Goal: Obtain resource: Obtain resource

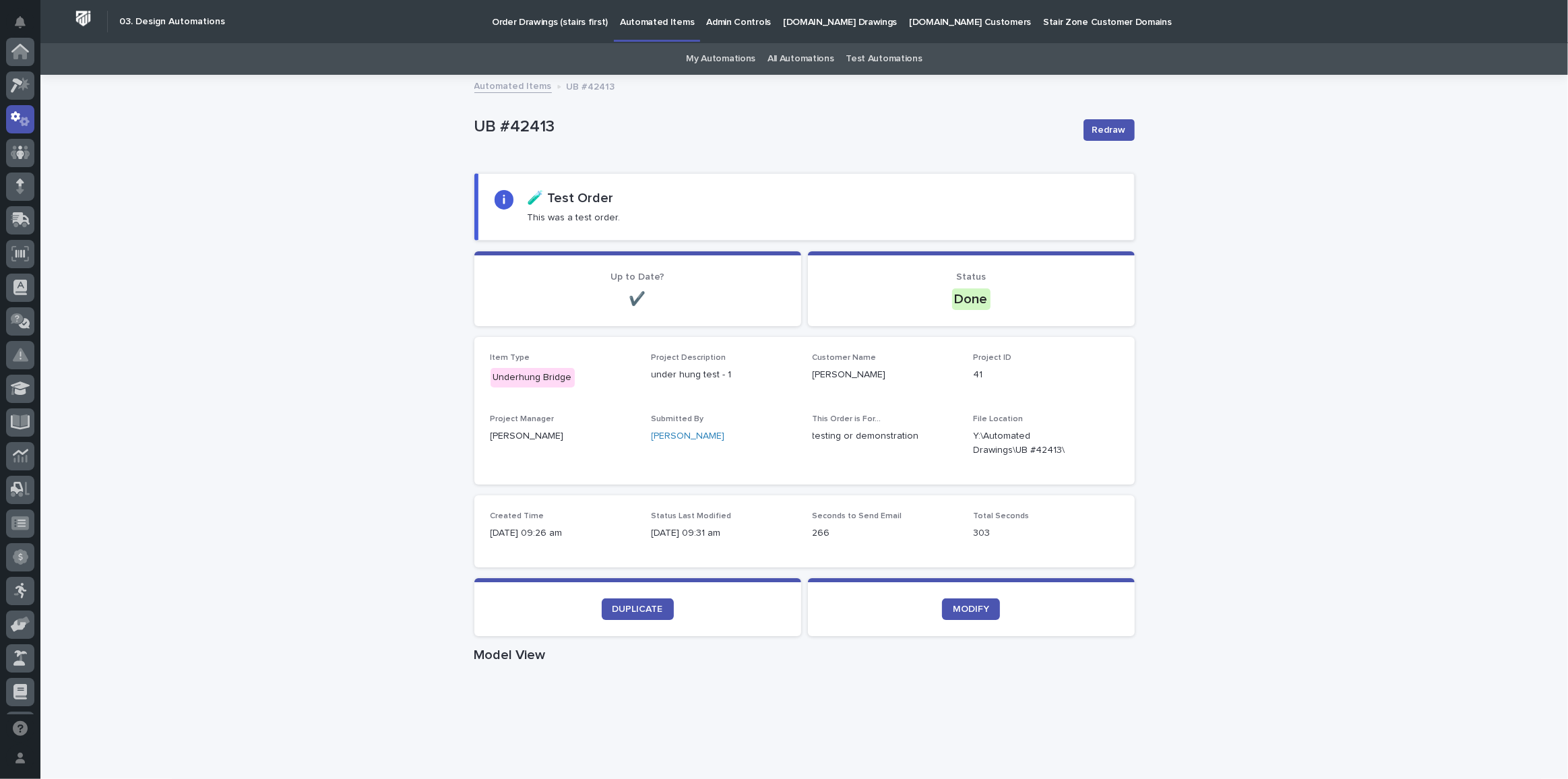
scroll to position [67, 0]
click at [504, 89] on link "Automated Items" at bounding box center [513, 85] width 78 height 16
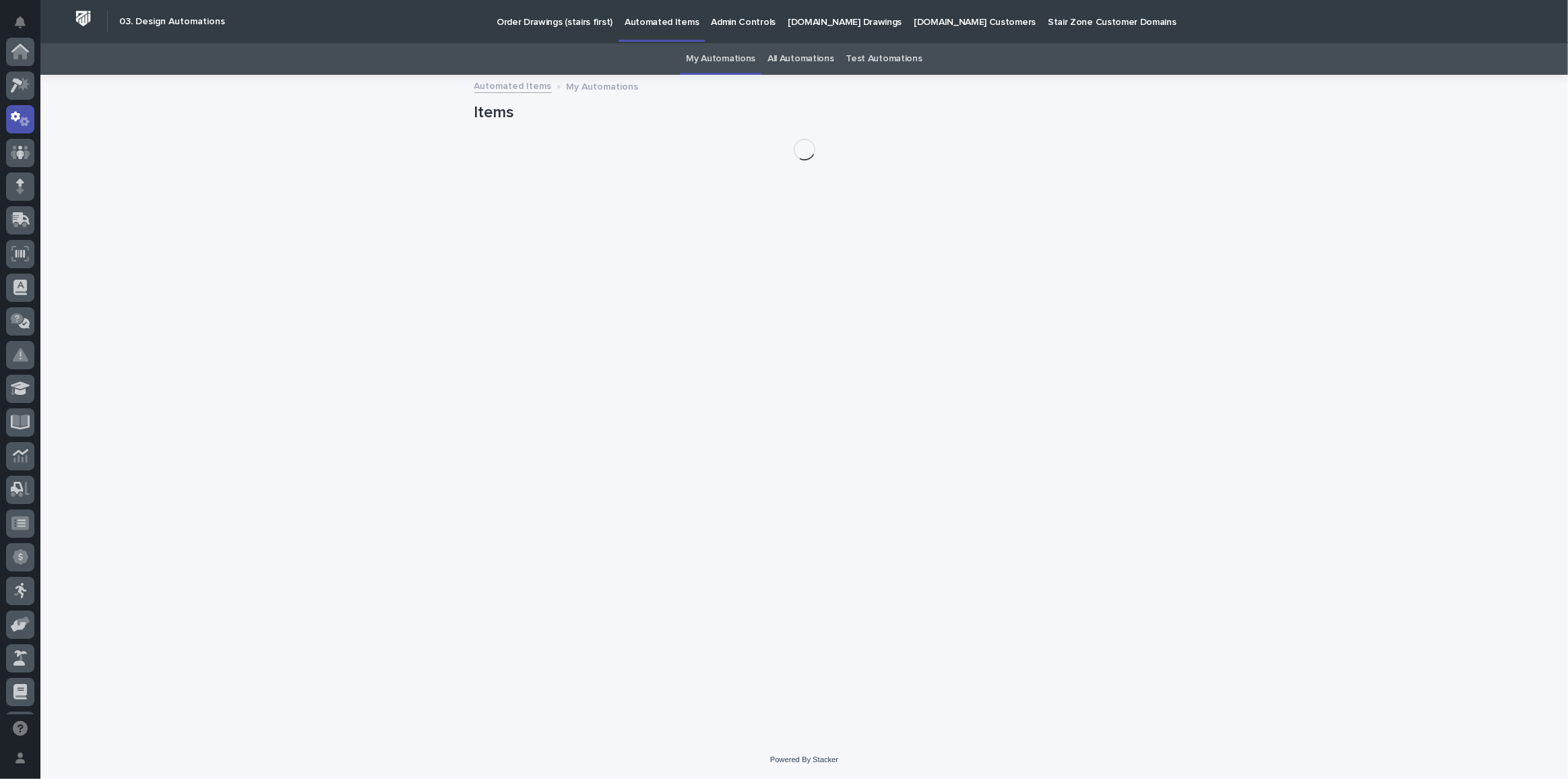
scroll to position [67, 0]
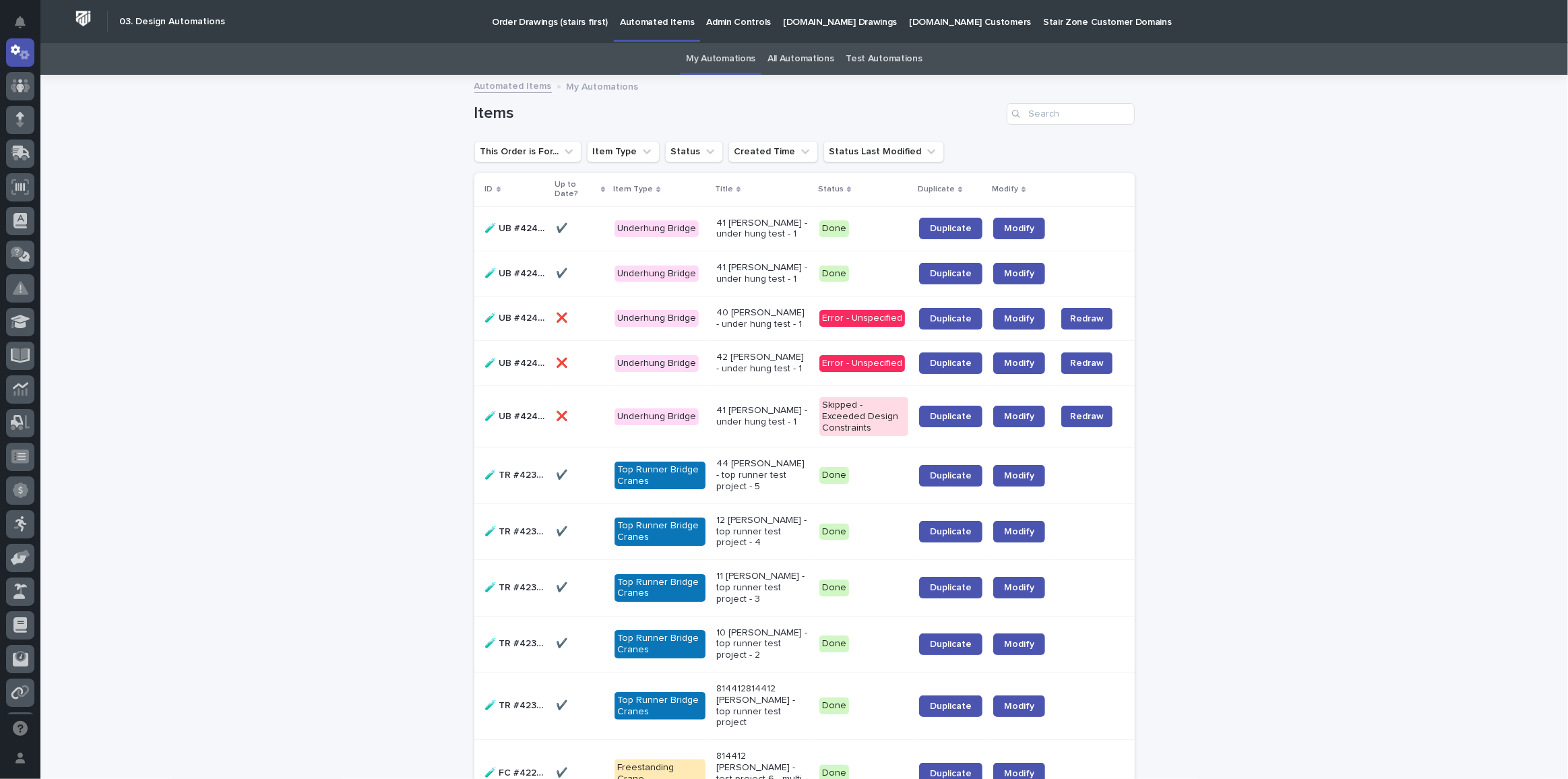
click at [520, 272] on p "🧪 UB #42410" at bounding box center [517, 272] width 64 height 14
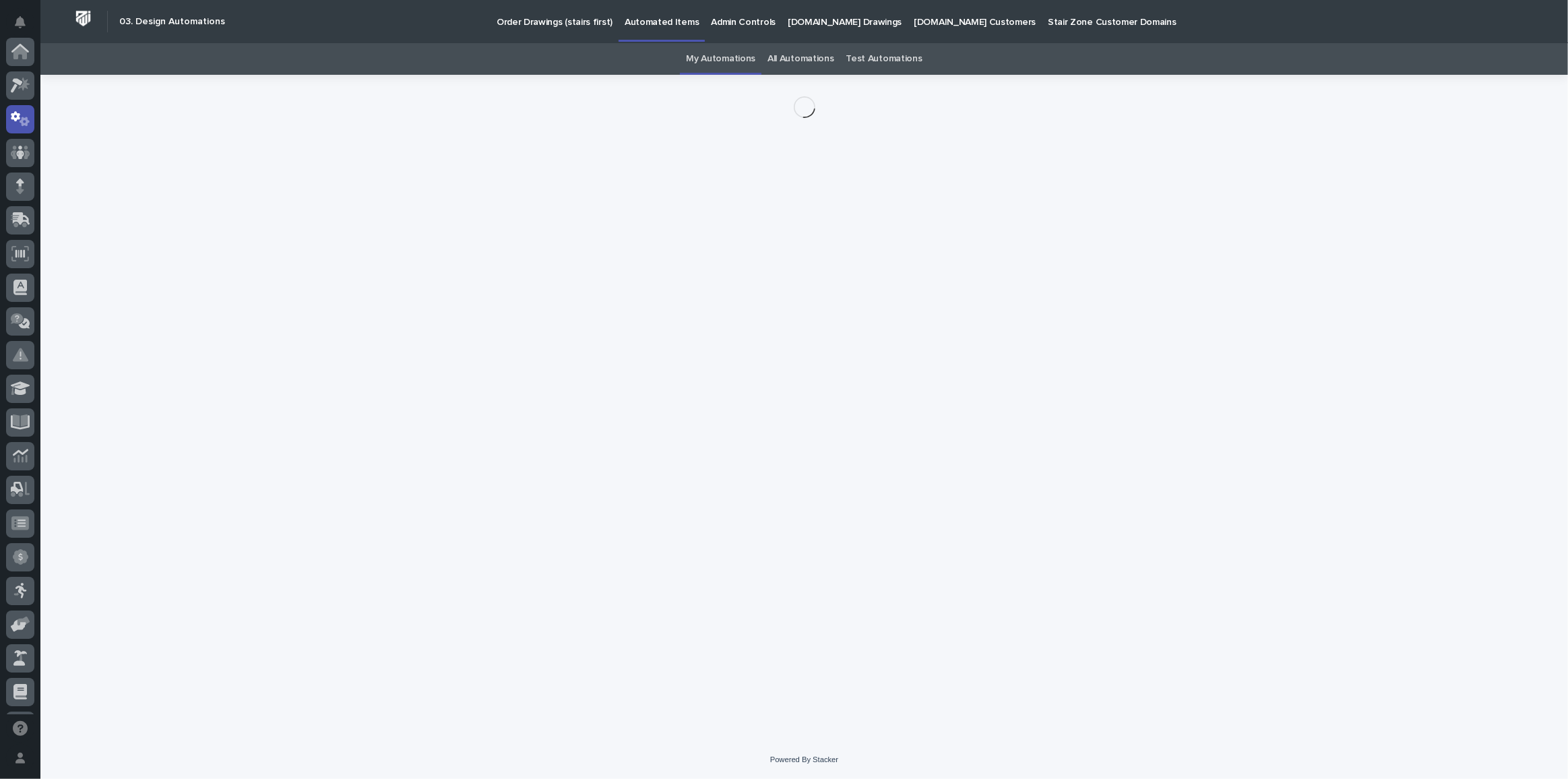
scroll to position [67, 0]
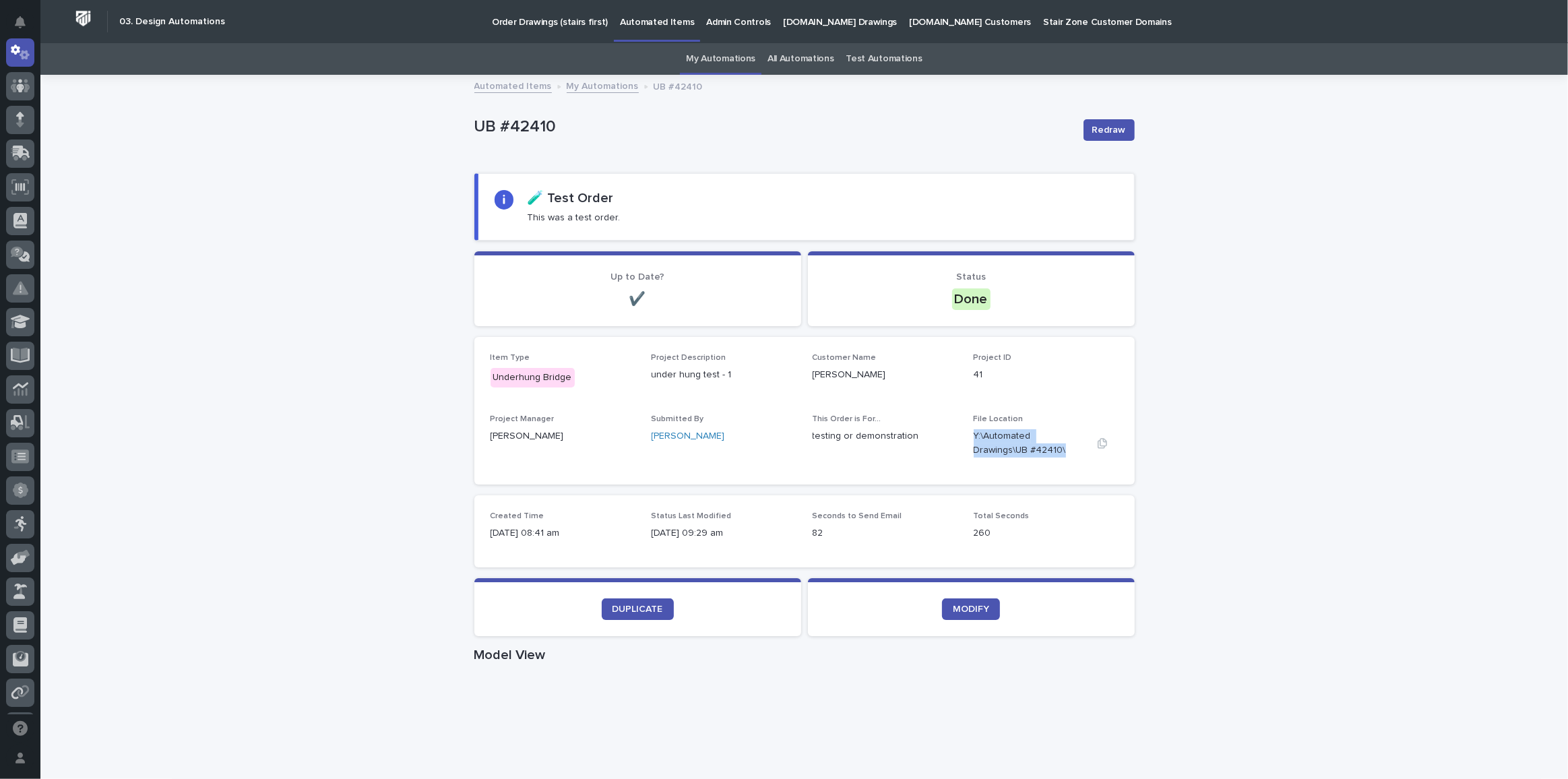
drag, startPoint x: 968, startPoint y: 434, endPoint x: 1007, endPoint y: 448, distance: 41.4
click at [1007, 448] on p "Y:\Automated Drawings\UB #42410\" at bounding box center [1030, 443] width 112 height 28
copy p "Y:\Automated Drawings\UB #42410\"
click at [984, 470] on div "Item Type Underhung Bridge Project Description under hung test - 1 Customer Nam…" at bounding box center [804, 411] width 660 height 148
click at [1072, 465] on div "File Location Y:\Automated Drawings\UB #42410\" at bounding box center [1047, 441] width 145 height 54
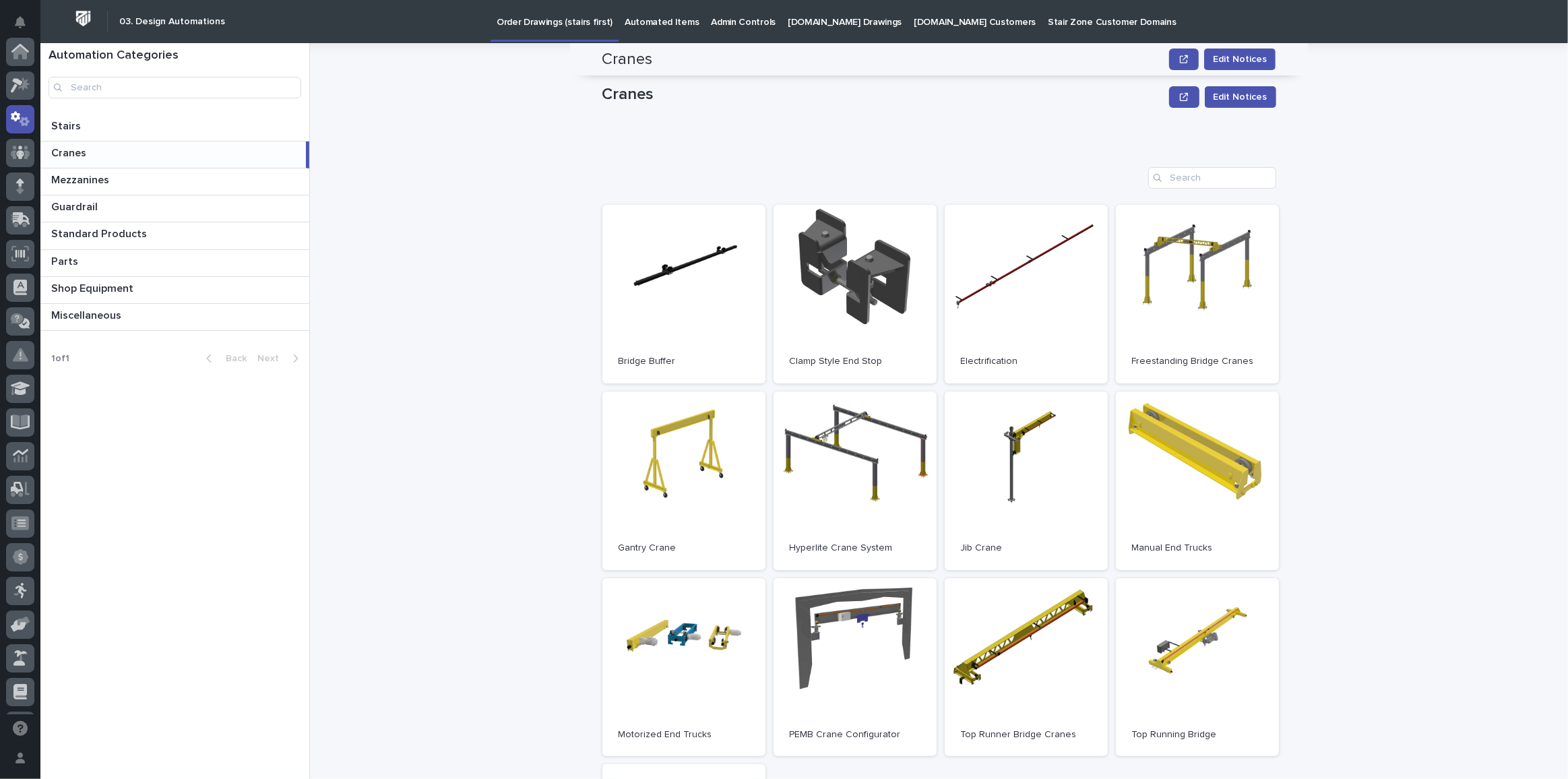
scroll to position [245, 0]
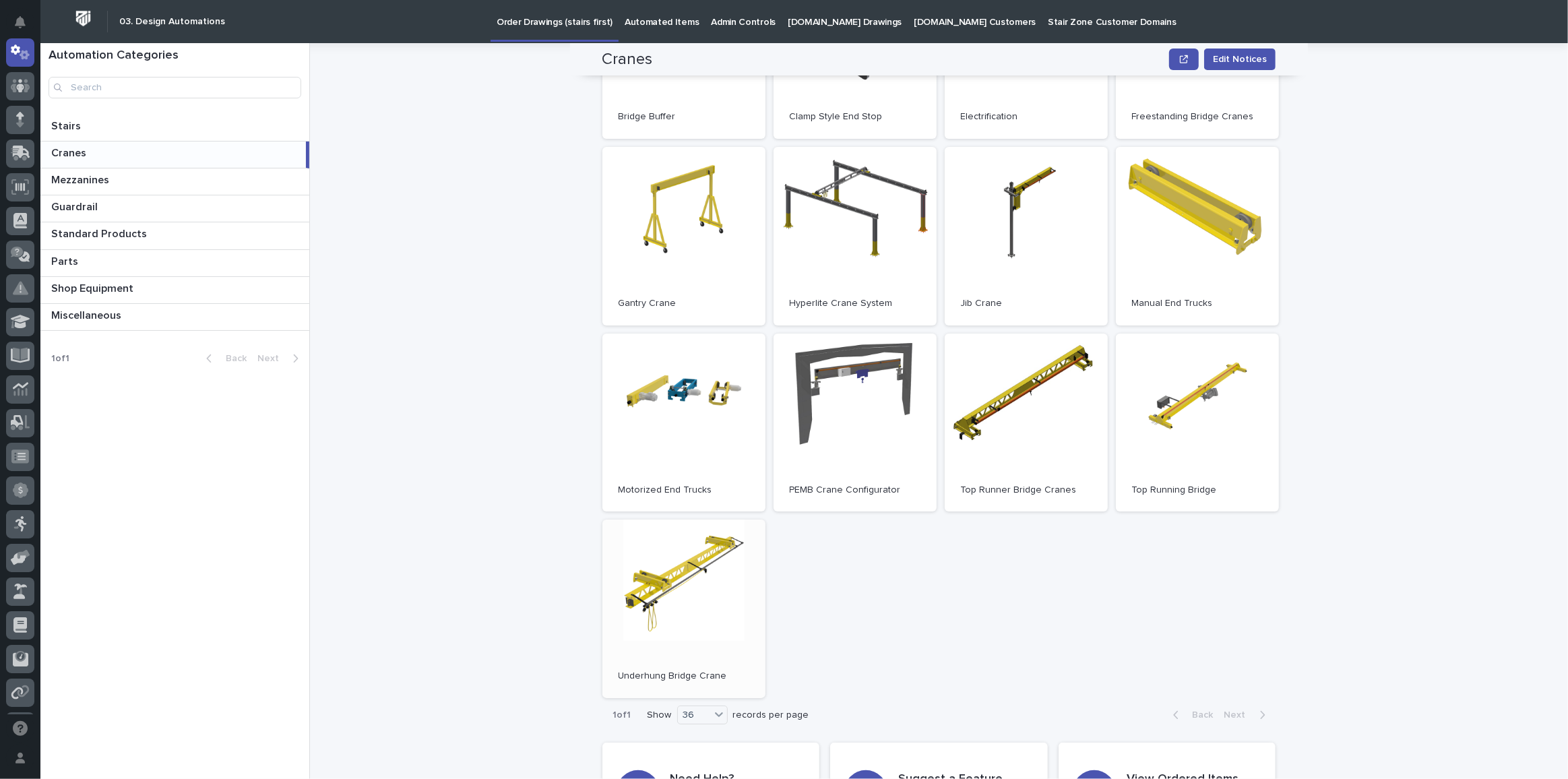
click at [680, 573] on link "Open" at bounding box center [684, 609] width 163 height 178
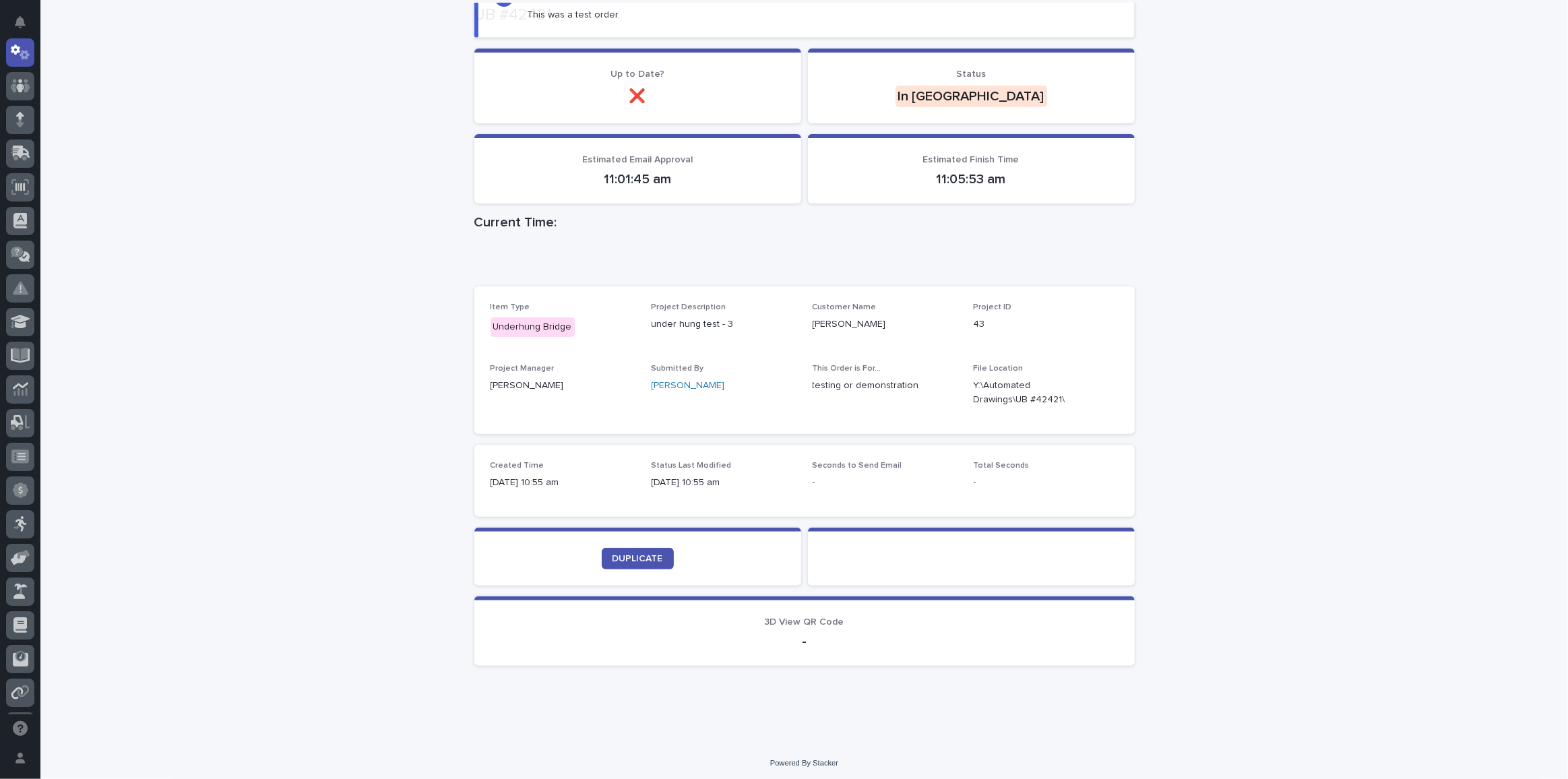
scroll to position [203, 0]
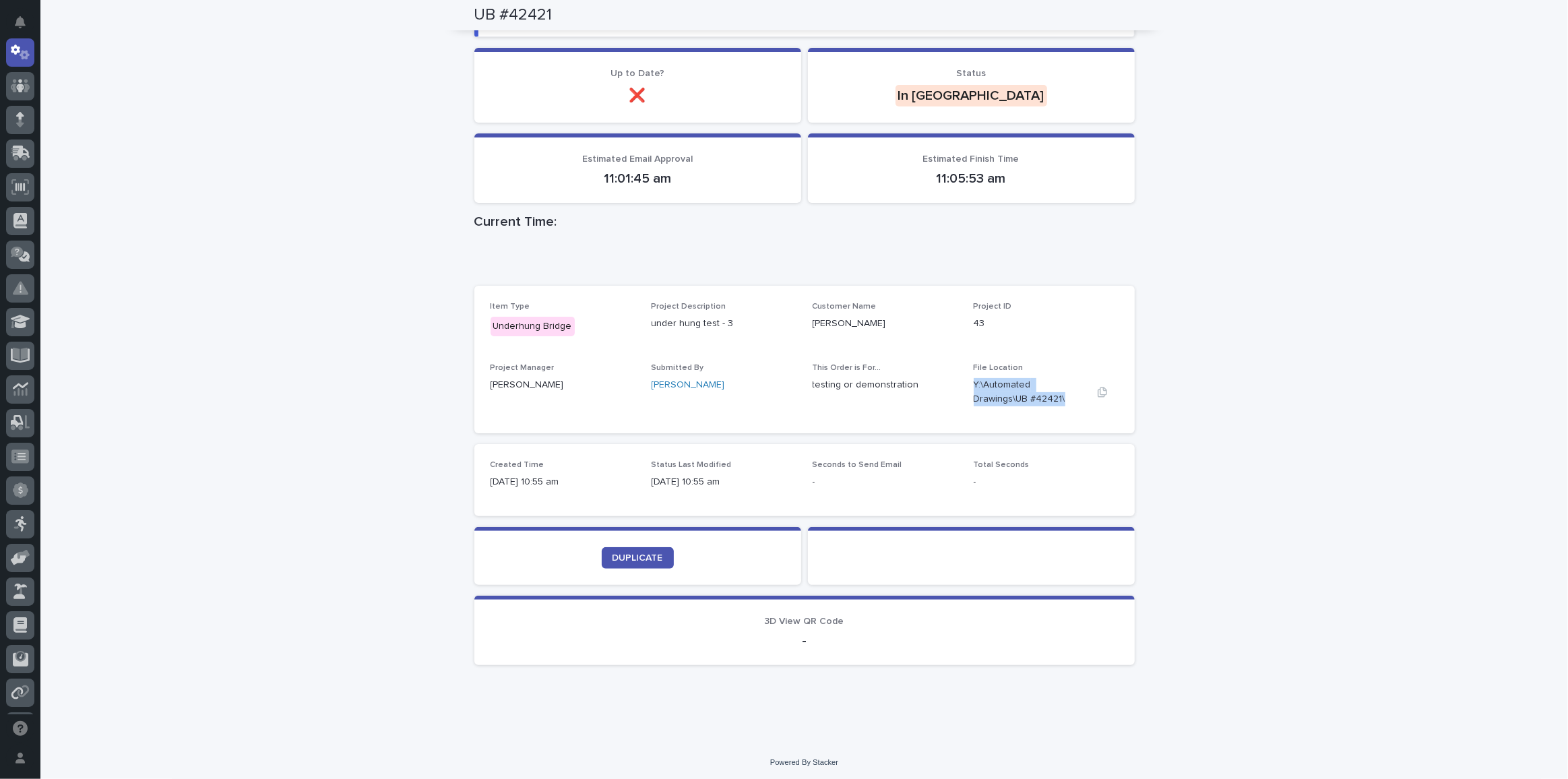
drag, startPoint x: 967, startPoint y: 377, endPoint x: 1012, endPoint y: 399, distance: 50.1
click at [1012, 399] on div "Item Type Underhung Bridge Project Description under hung test - 3 Customer Nam…" at bounding box center [804, 360] width 628 height 115
copy p "Y:\Automated Drawings\UB #42421\"
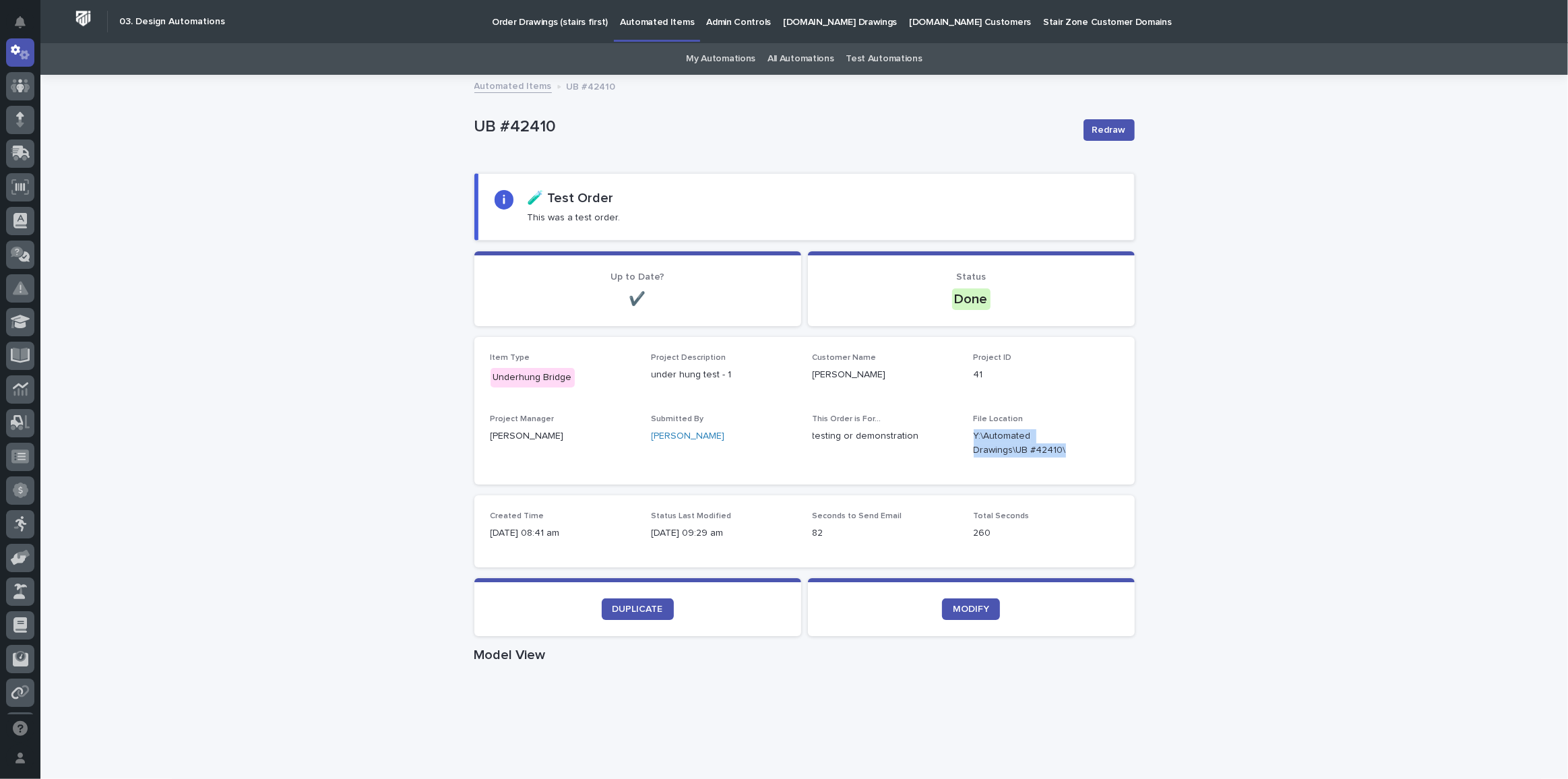
drag, startPoint x: 1016, startPoint y: 451, endPoint x: 967, endPoint y: 440, distance: 50.2
click at [967, 440] on div "Item Type Underhung Bridge Project Description under hung test - 1 Customer Nam…" at bounding box center [804, 411] width 628 height 115
copy p "Y:\Automated Drawings\UB #42410\"
click at [1020, 449] on p "Y:\Automated Drawings\UB #42421\" at bounding box center [1030, 443] width 112 height 28
drag, startPoint x: 970, startPoint y: 433, endPoint x: 1009, endPoint y: 450, distance: 42.5
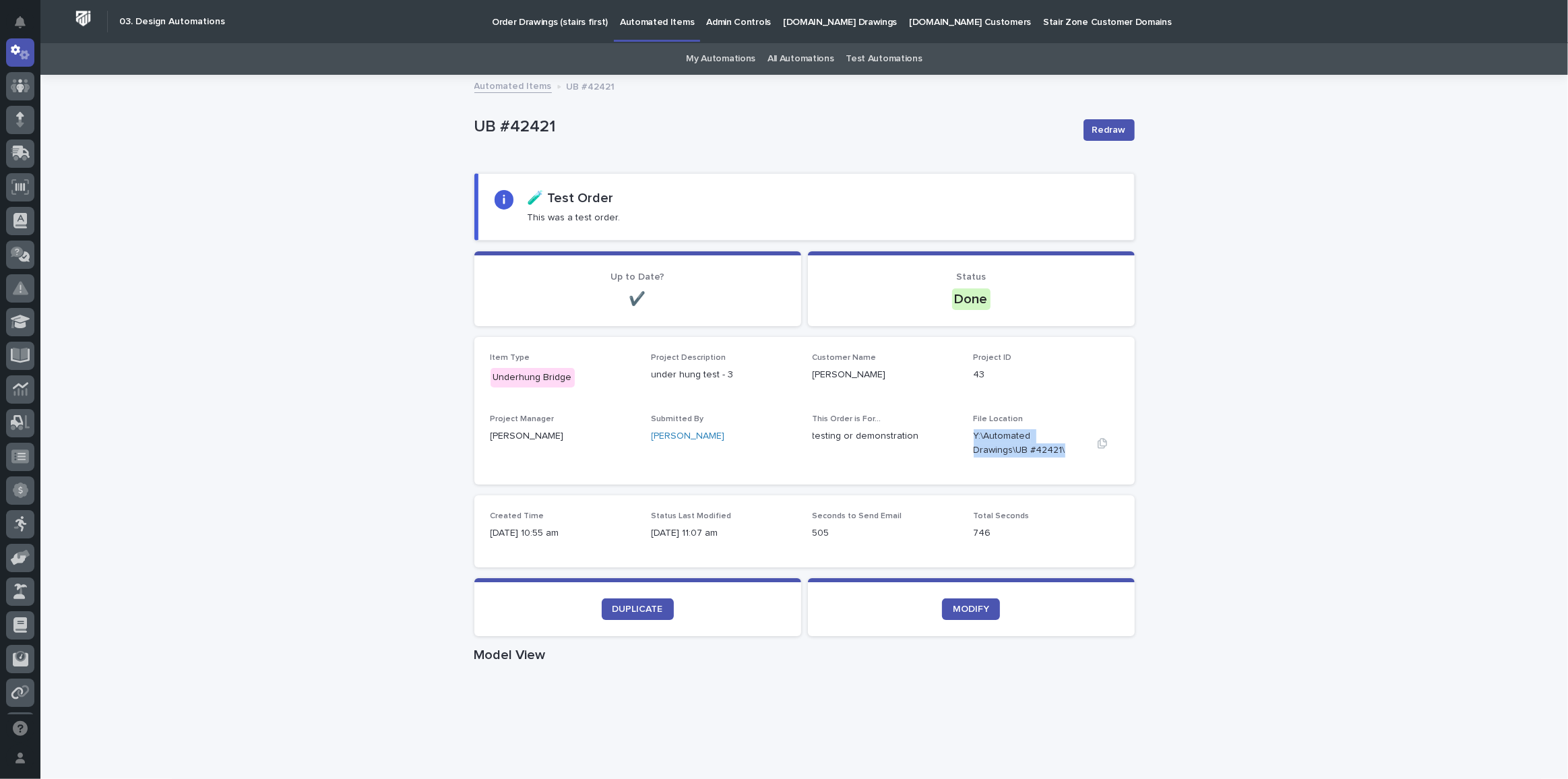
click at [1009, 450] on p "Y:\Automated Drawings\UB #42421\" at bounding box center [1030, 443] width 112 height 28
copy p "Y:\Automated Drawings\UB #42421\"
click at [504, 90] on link "Automated Items" at bounding box center [513, 85] width 78 height 16
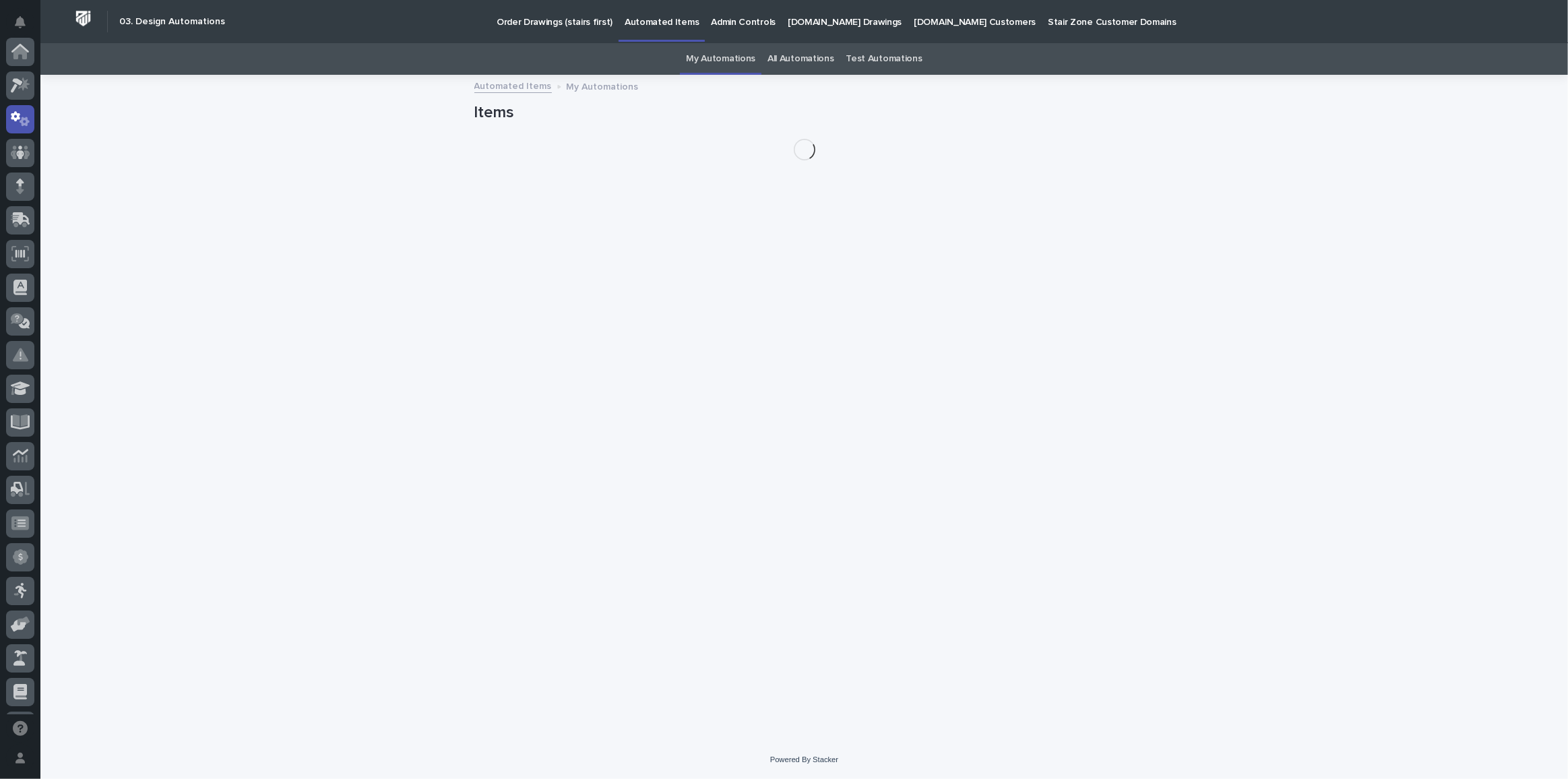
scroll to position [67, 0]
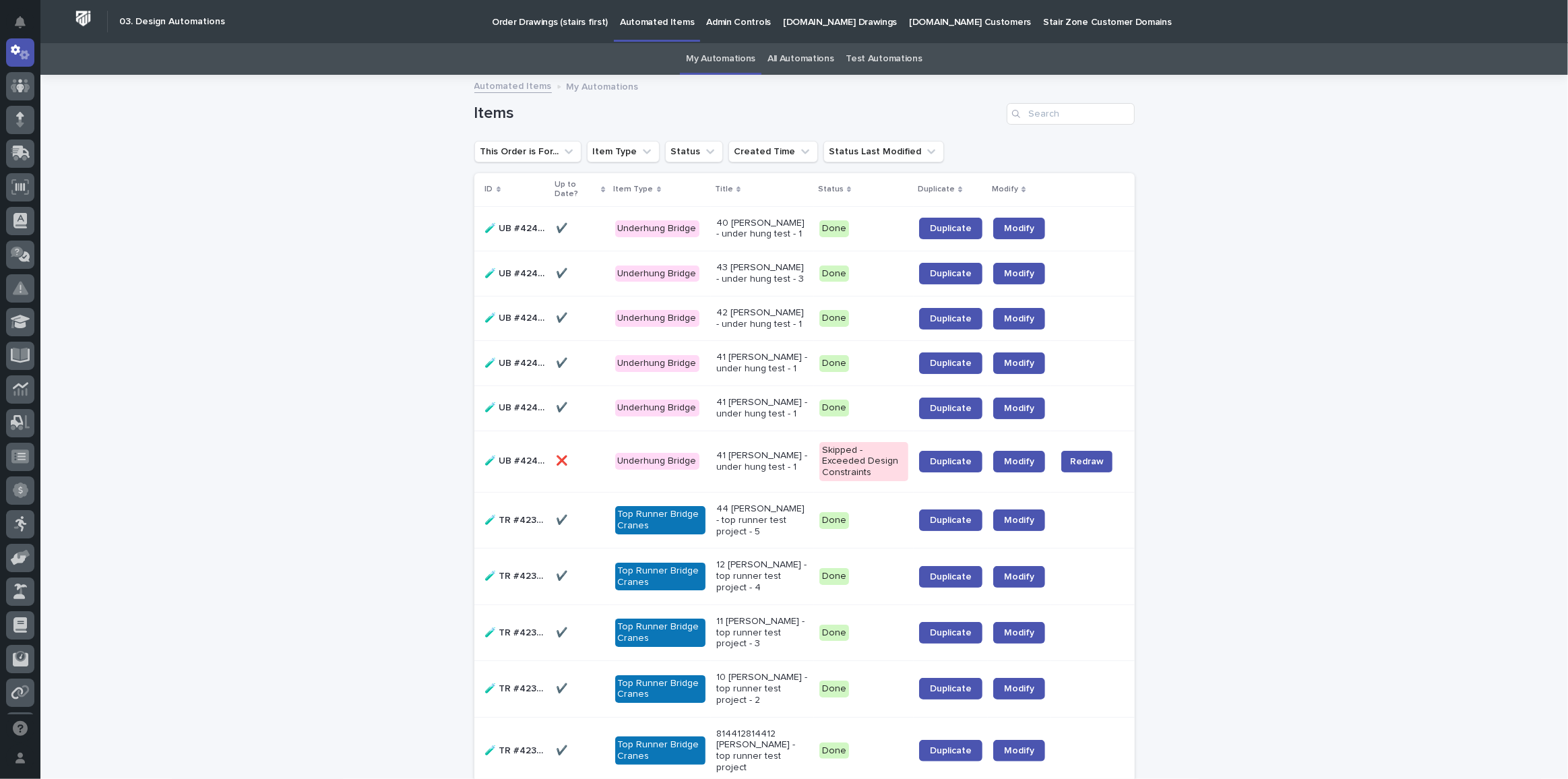
click at [513, 87] on link "Automated Items" at bounding box center [513, 85] width 78 height 16
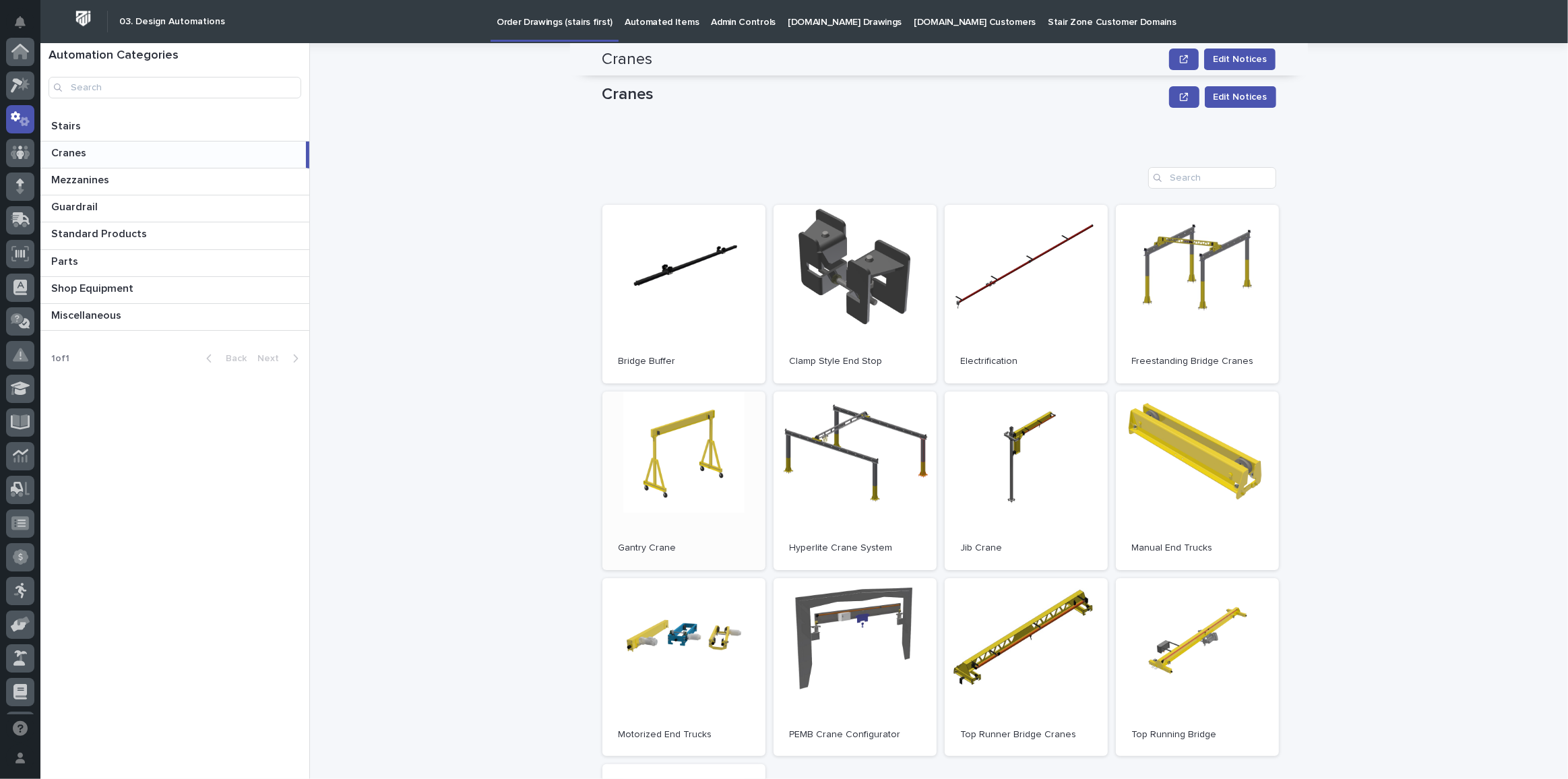
scroll to position [245, 0]
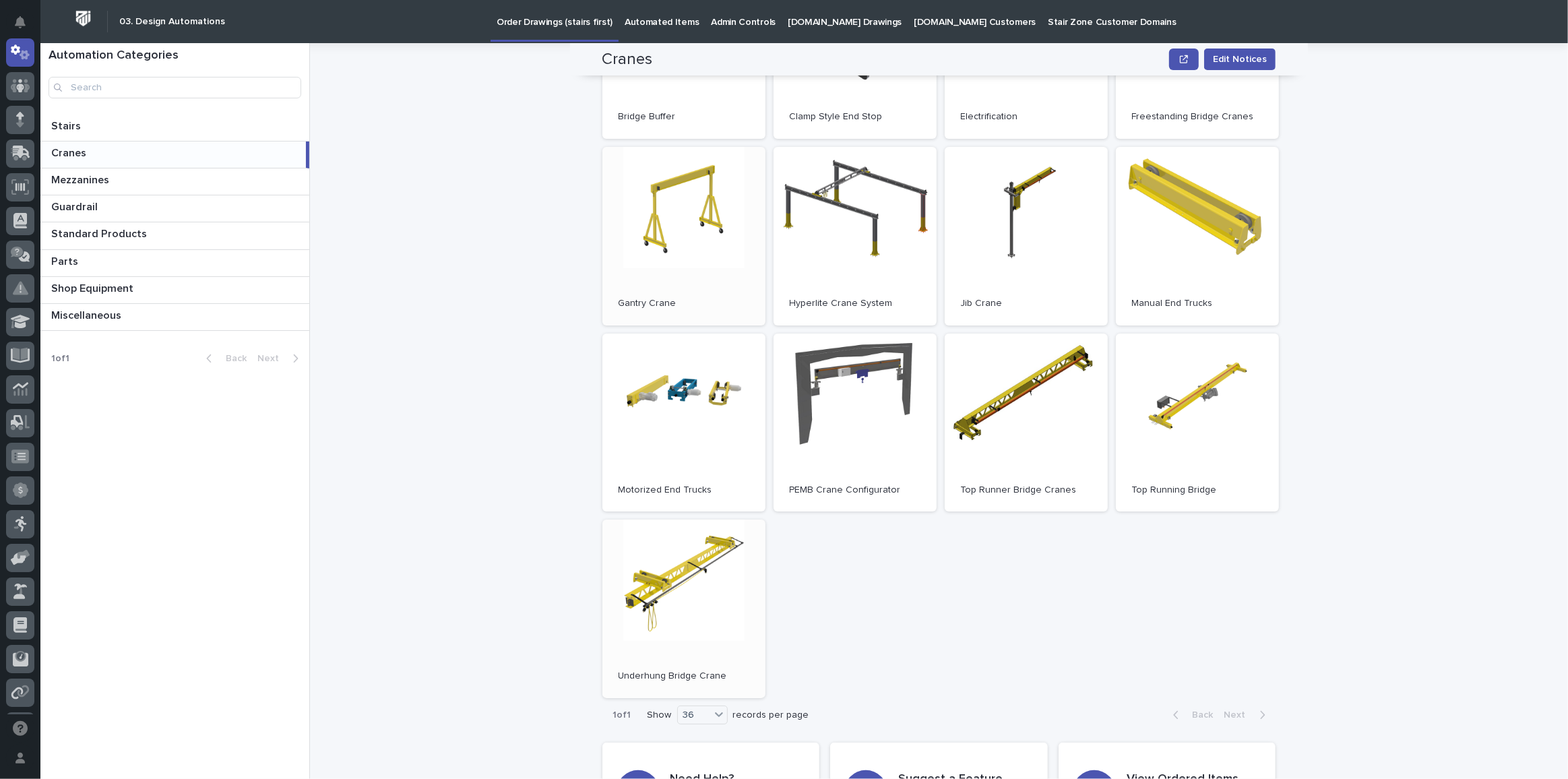
click at [702, 547] on link "Open" at bounding box center [684, 609] width 163 height 178
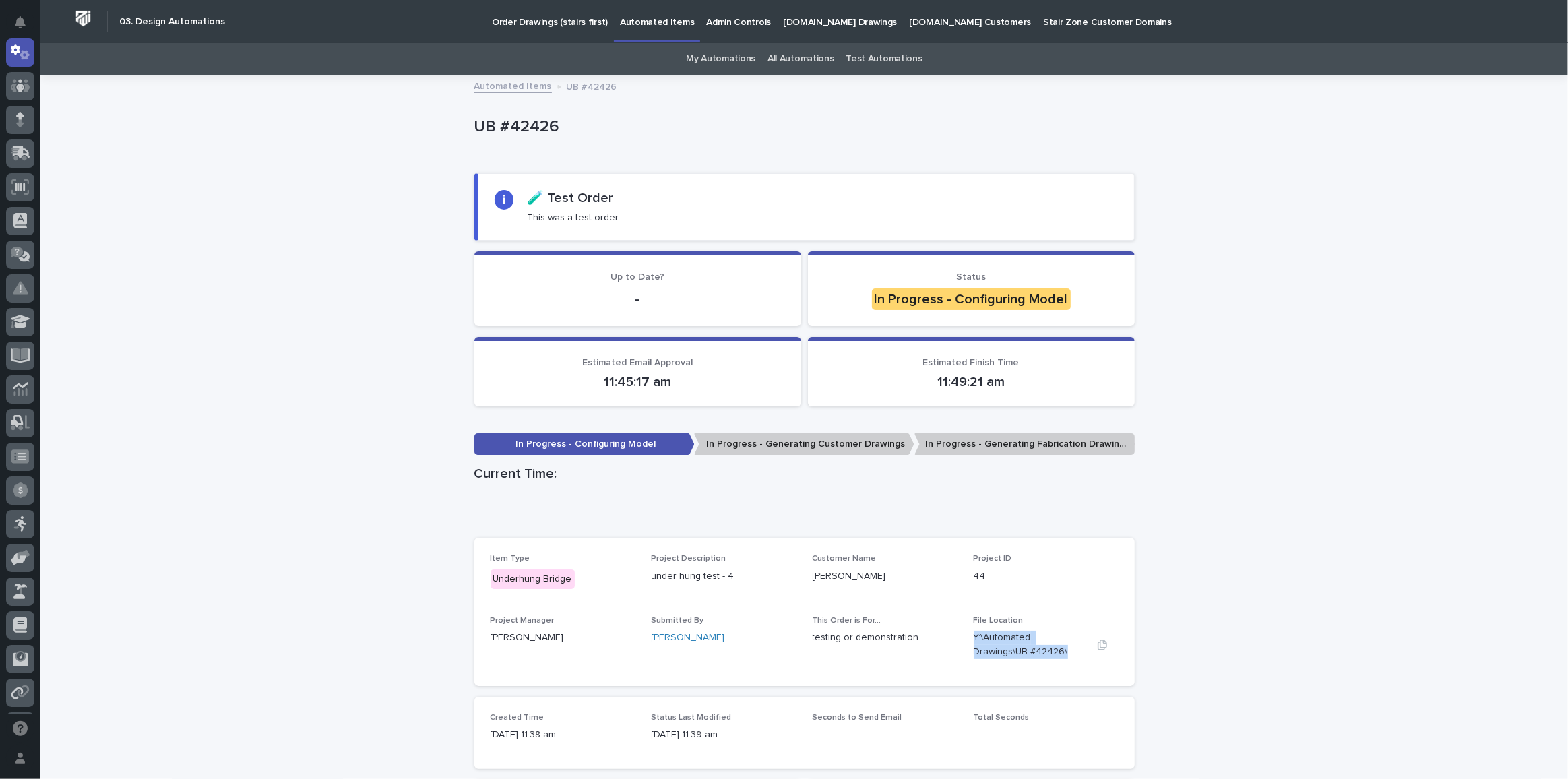
drag, startPoint x: 967, startPoint y: 632, endPoint x: 1004, endPoint y: 649, distance: 40.7
click at [1004, 649] on div "Item Type Underhung Bridge Project Description under hung test - 4 Customer Nam…" at bounding box center [804, 612] width 628 height 115
copy p "Y:\Automated Drawings\UB #42426\"
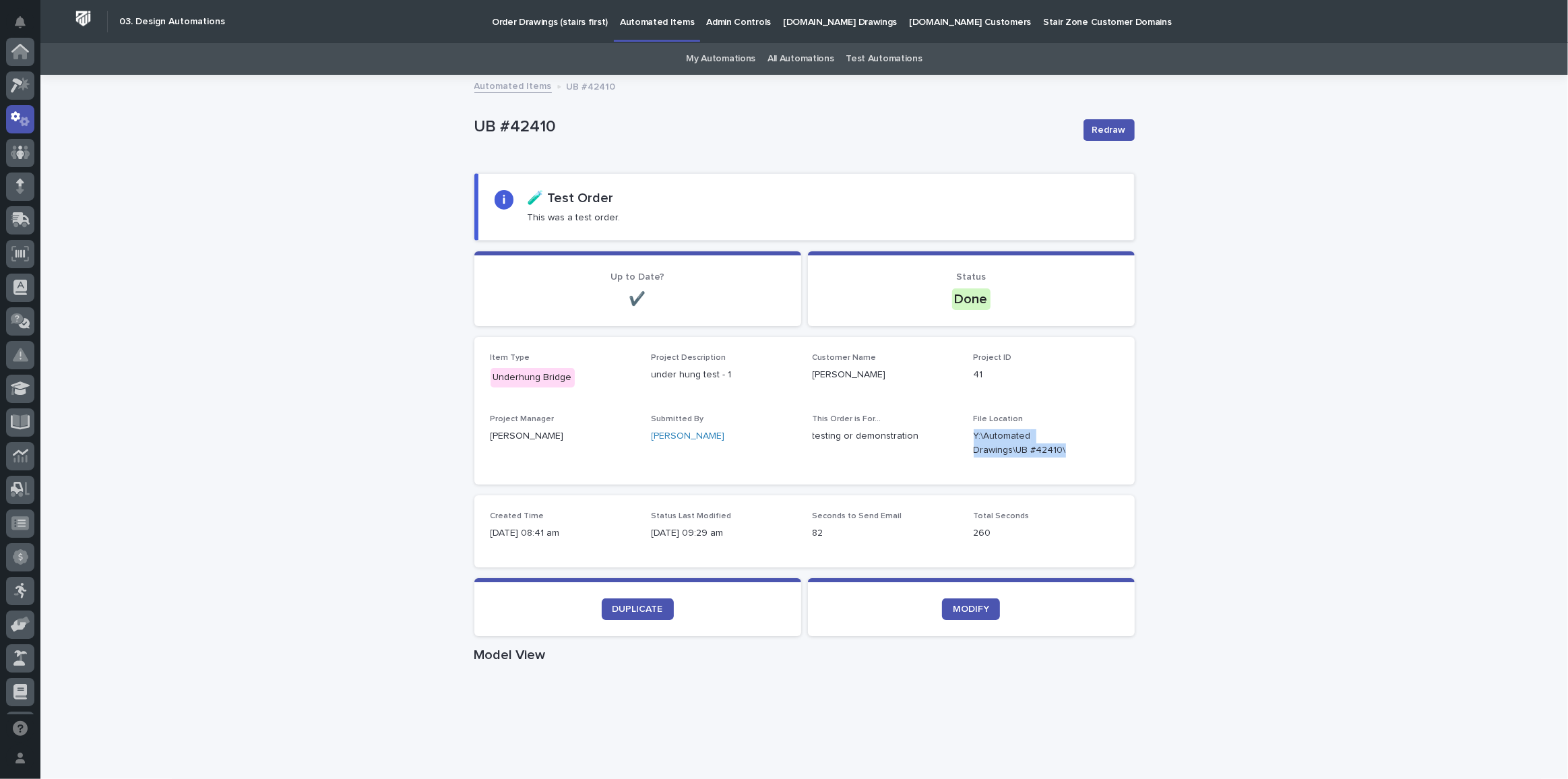
scroll to position [67, 0]
